Goal: Transaction & Acquisition: Obtain resource

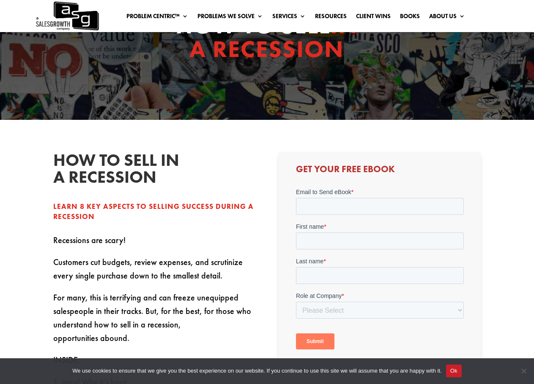
scroll to position [84, 0]
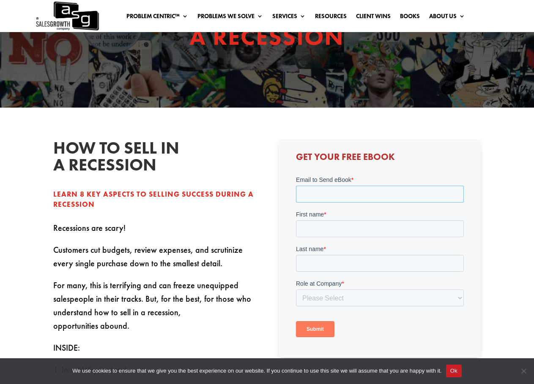
click at [342, 191] on input "Email to Send eBook *" at bounding box center [379, 194] width 168 height 17
type input "[EMAIL_ADDRESS][PERSON_NAME][DOMAIN_NAME]"
click at [332, 229] on input "First name *" at bounding box center [379, 229] width 168 height 17
type input "Abram"
click at [332, 263] on input "Last name *" at bounding box center [379, 263] width 168 height 17
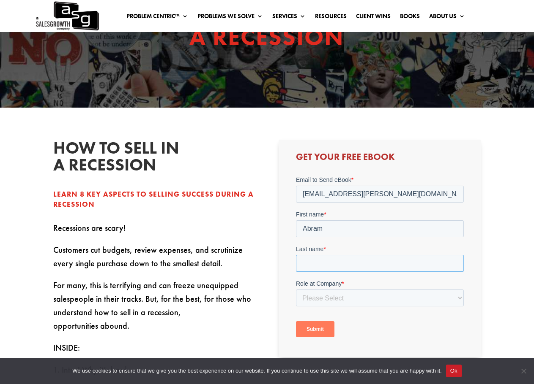
type input "[PERSON_NAME]"
click at [351, 298] on select "Please Select C-Level (CRO, CSO, etc) Senior Leadership (VP of Sales, VP of Ena…" at bounding box center [379, 298] width 168 height 17
select select "Director/Manager (Sales Director, Regional Sales Manager, etc)"
click at [295, 290] on select "Please Select C-Level (CRO, CSO, etc) Senior Leadership (VP of Sales, VP of Ena…" at bounding box center [379, 298] width 168 height 17
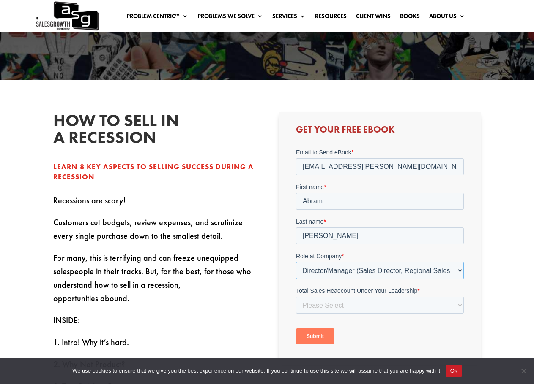
scroll to position [169, 0]
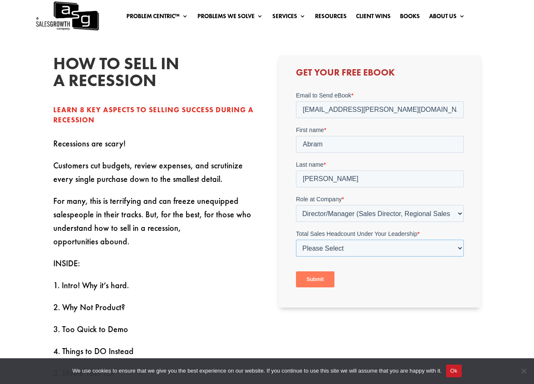
click at [374, 246] on select "Please Select Just Me 1-9 [PHONE_NUMBER] [PHONE_NUMBER]+" at bounding box center [379, 248] width 168 height 17
select select "Just Me"
click at [295, 240] on select "Please Select Just Me 1-9 [PHONE_NUMBER] [PHONE_NUMBER]+" at bounding box center [379, 248] width 168 height 17
click at [320, 283] on input "Submit" at bounding box center [314, 280] width 38 height 16
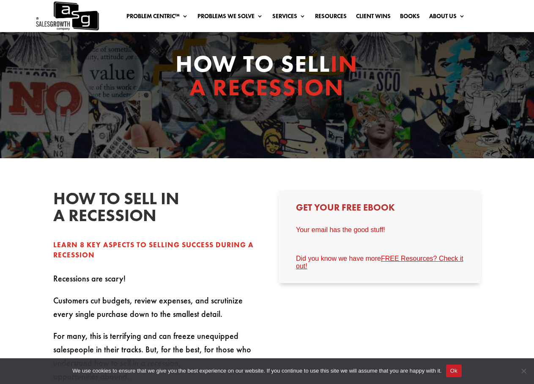
scroll to position [0, 0]
